Goal: Task Accomplishment & Management: Manage account settings

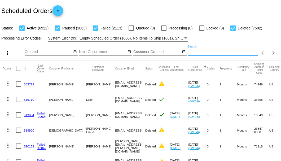
click at [192, 54] on input "Search" at bounding box center [223, 52] width 70 height 4
paste input "[EMAIL_ADDRESS][DOMAIN_NAME]"
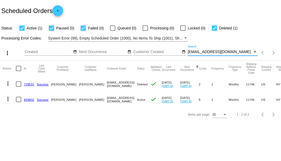
type input "[EMAIL_ADDRESS][DOMAIN_NAME]"
click at [27, 100] on link "834602" at bounding box center [29, 99] width 10 height 3
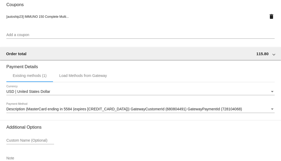
scroll to position [512, 0]
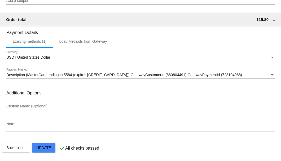
click at [54, 126] on textarea "Note" at bounding box center [140, 126] width 269 height 8
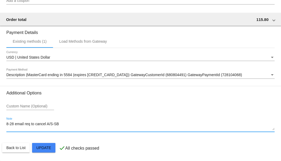
type textarea "8-28 email req to cancel A/S-SB"
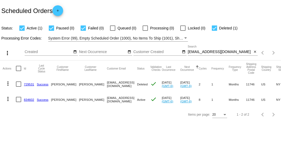
click at [19, 100] on div at bounding box center [18, 99] width 5 height 5
click at [19, 102] on input "checkbox" at bounding box center [18, 102] width 0 height 0
checkbox input "true"
click at [10, 99] on mat-icon "more_vert" at bounding box center [8, 99] width 6 height 6
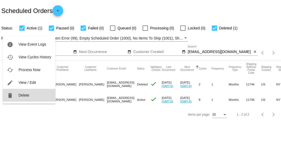
click at [24, 93] on span "Delete" at bounding box center [24, 95] width 11 height 4
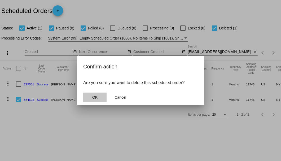
click at [103, 101] on button "OK" at bounding box center [94, 98] width 23 height 10
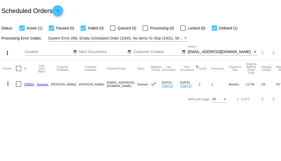
click at [244, 54] on input "[EMAIL_ADDRESS][DOMAIN_NAME]" at bounding box center [220, 52] width 64 height 4
click at [254, 52] on mat-icon "close" at bounding box center [255, 52] width 4 height 4
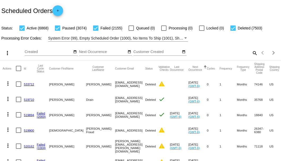
click at [253, 57] on mat-icon "search" at bounding box center [255, 53] width 6 height 8
click at [253, 54] on input "Search" at bounding box center [223, 52] width 70 height 4
paste input "[EMAIL_ADDRESS][DOMAIN_NAME]"
type input "[EMAIL_ADDRESS][DOMAIN_NAME]"
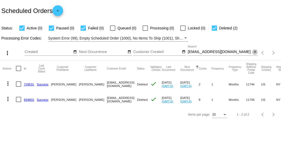
click at [254, 52] on mat-icon "close" at bounding box center [255, 52] width 4 height 4
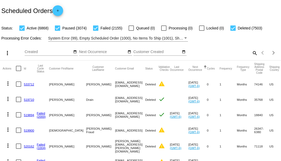
click at [134, 7] on div "Scheduled Orders add" at bounding box center [140, 10] width 281 height 21
